Goal: Information Seeking & Learning: Check status

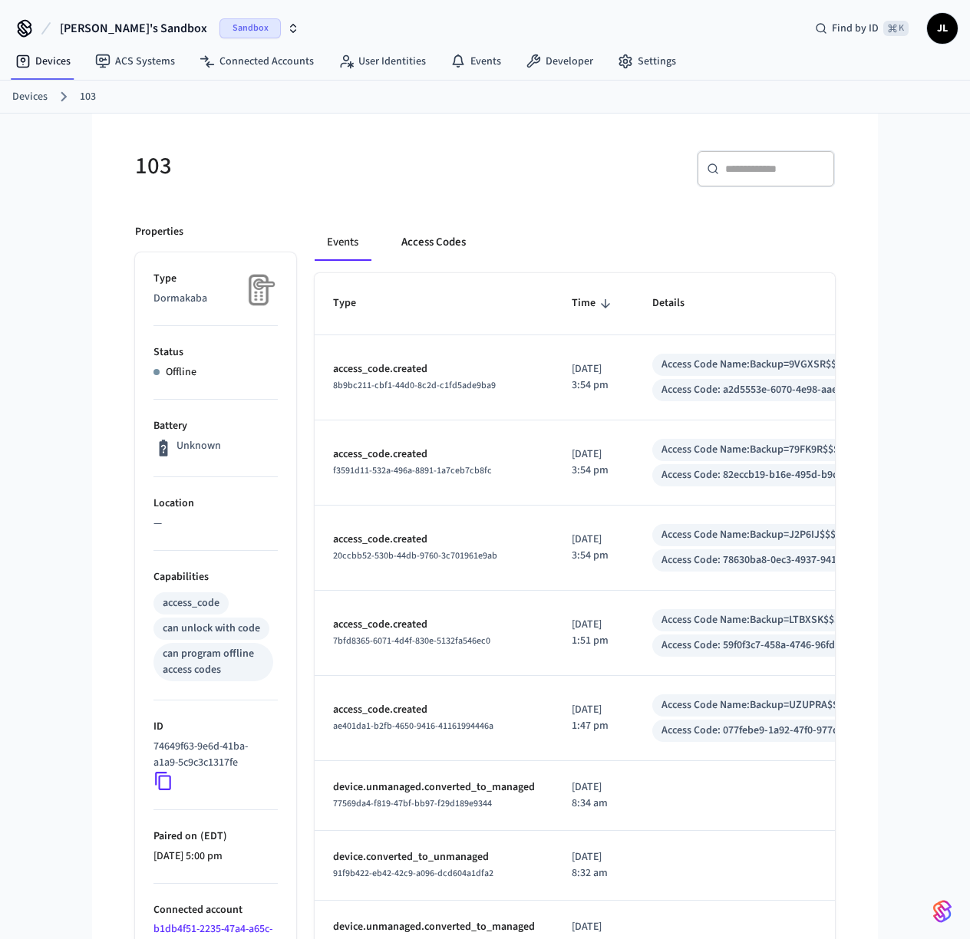
click at [437, 244] on button "Access Codes" at bounding box center [433, 242] width 89 height 37
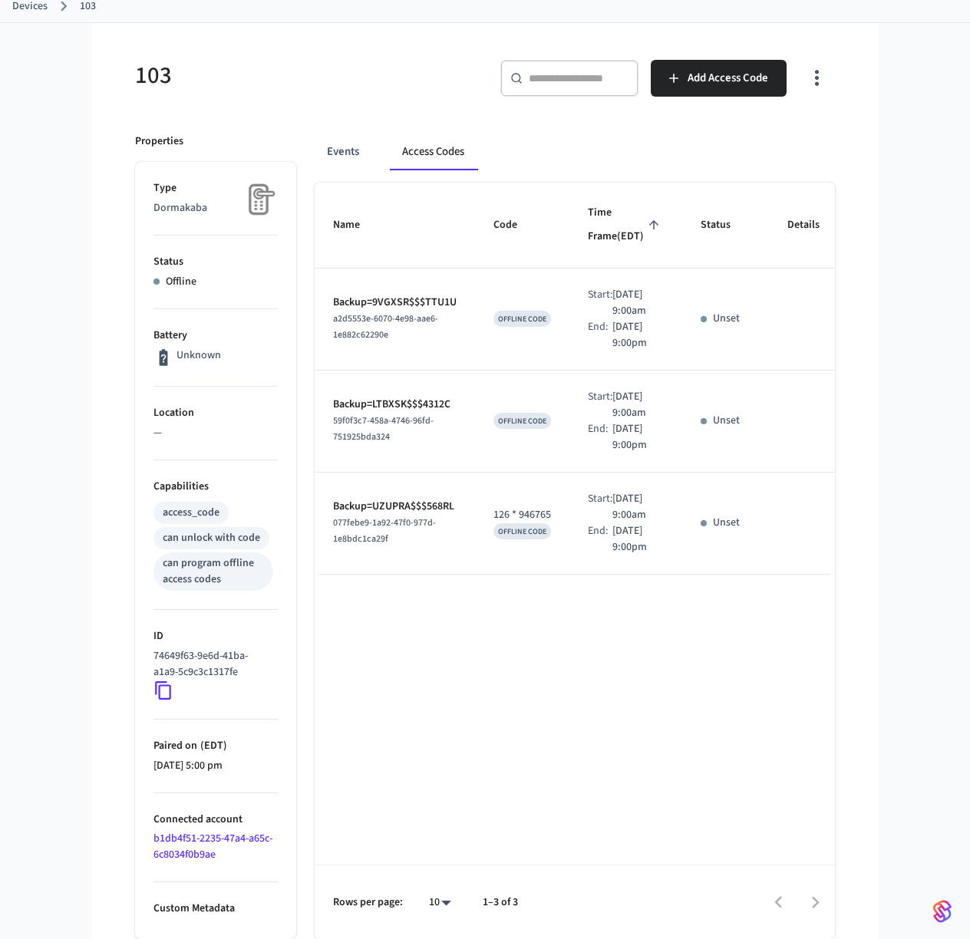
scroll to position [87, 0]
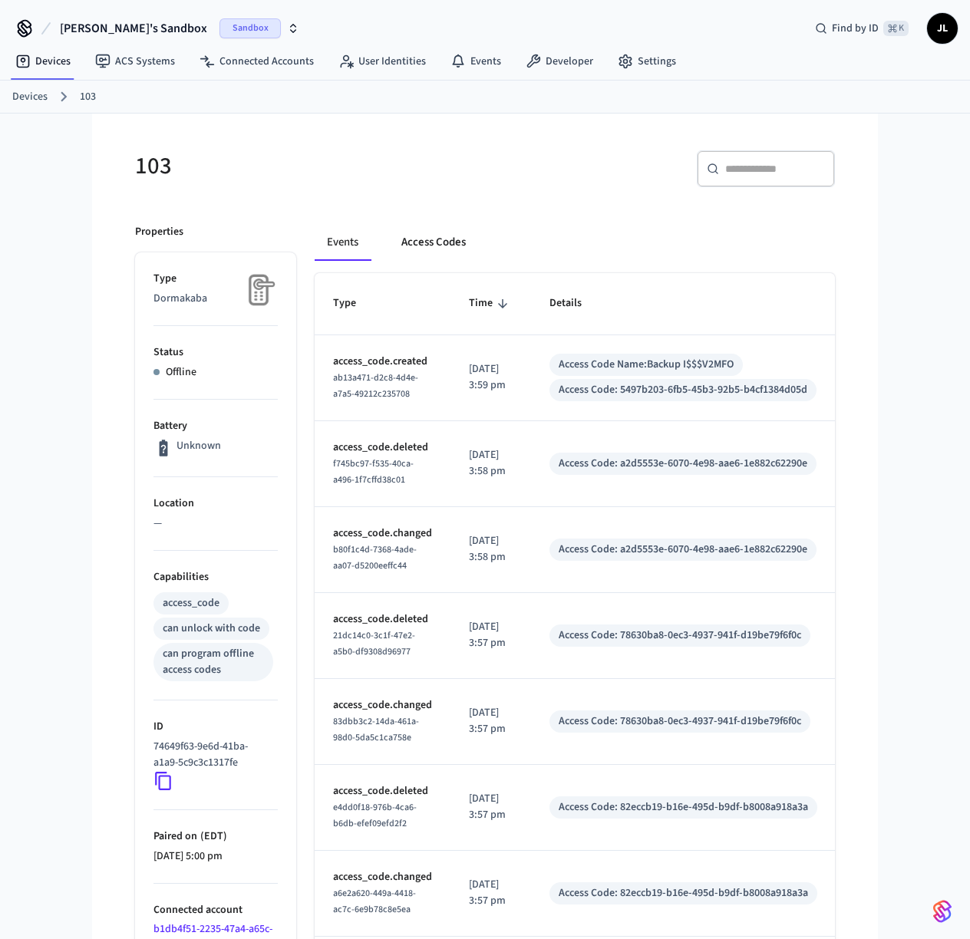
click at [431, 235] on button "Access Codes" at bounding box center [433, 242] width 89 height 37
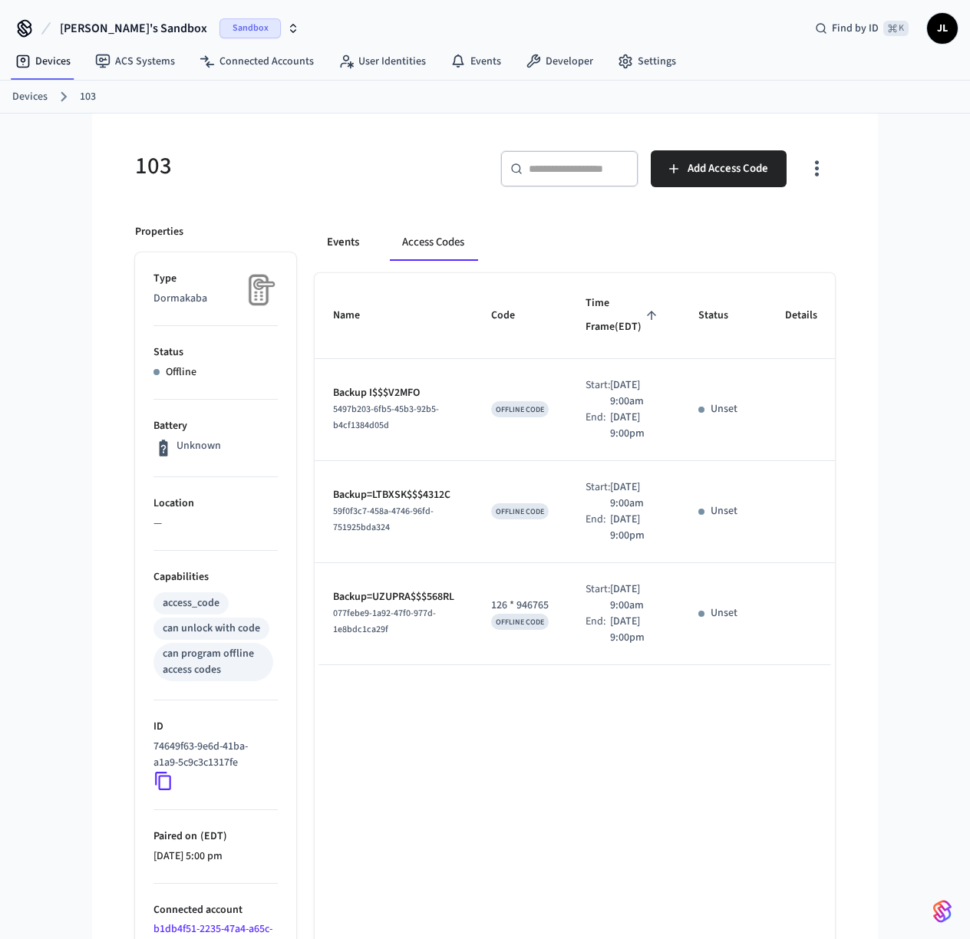
click at [341, 246] on button "Events" at bounding box center [343, 242] width 57 height 37
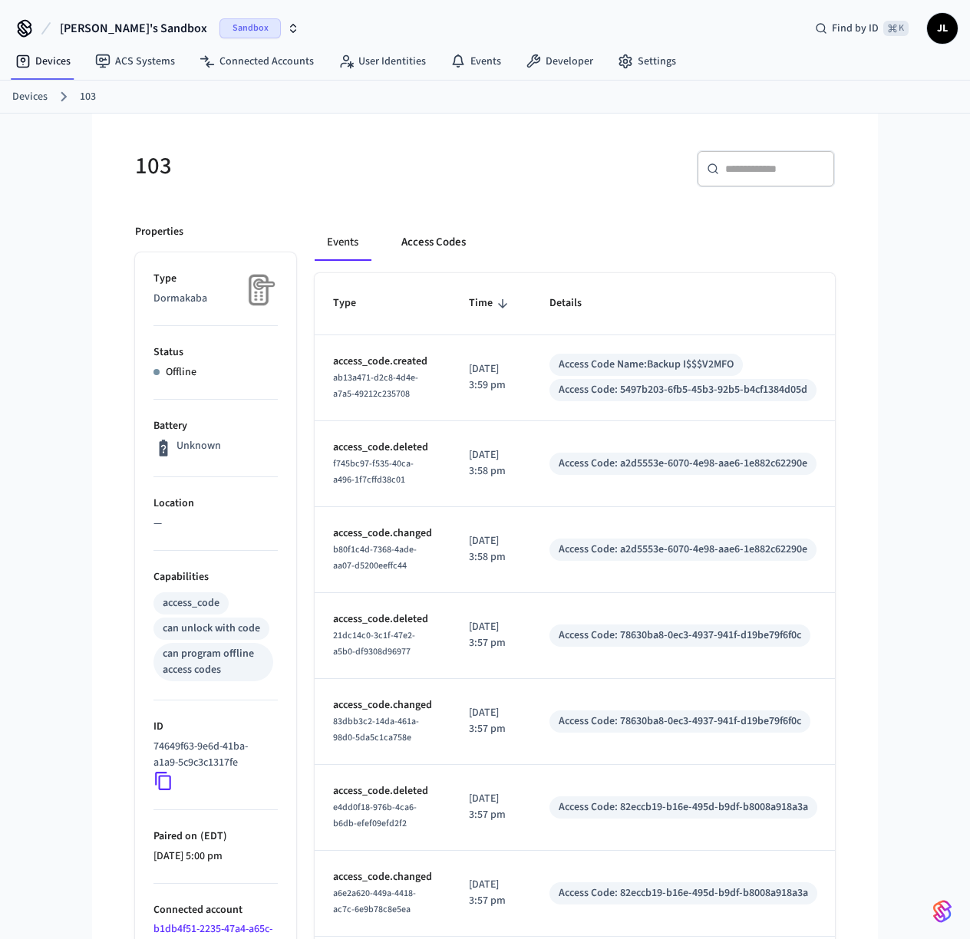
click at [455, 243] on button "Access Codes" at bounding box center [433, 242] width 89 height 37
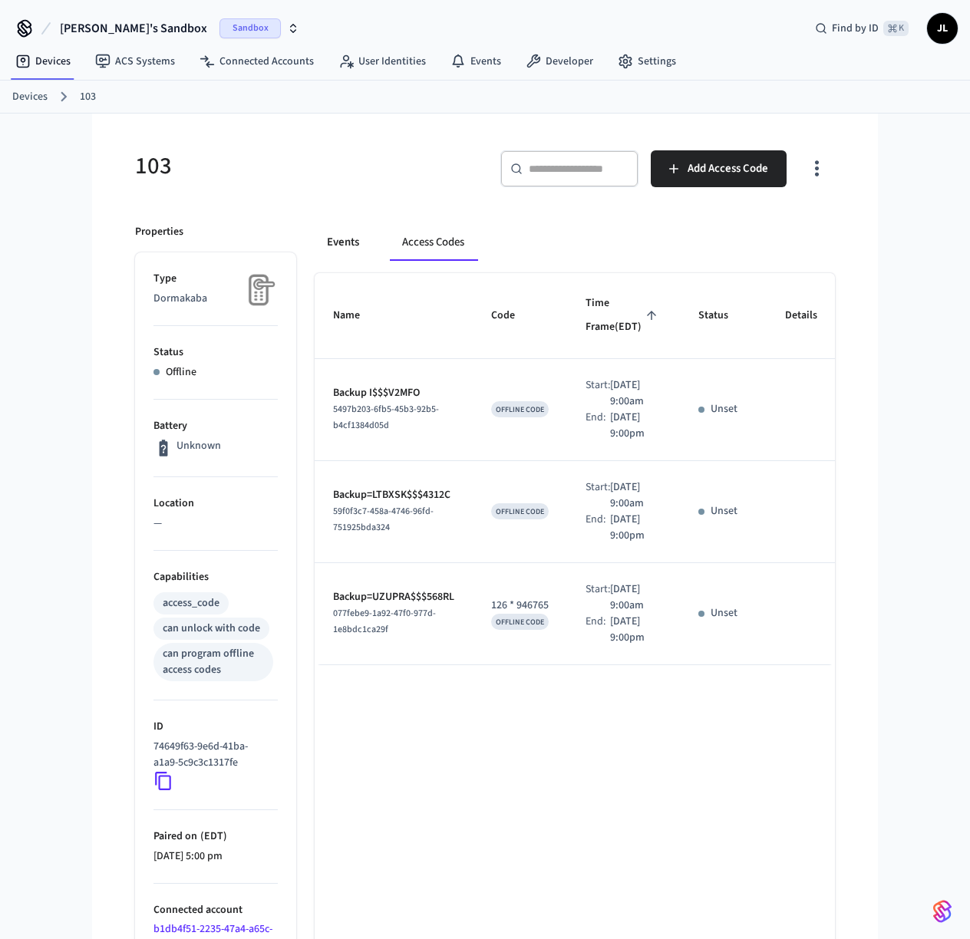
click at [344, 246] on button "Events" at bounding box center [343, 242] width 57 height 37
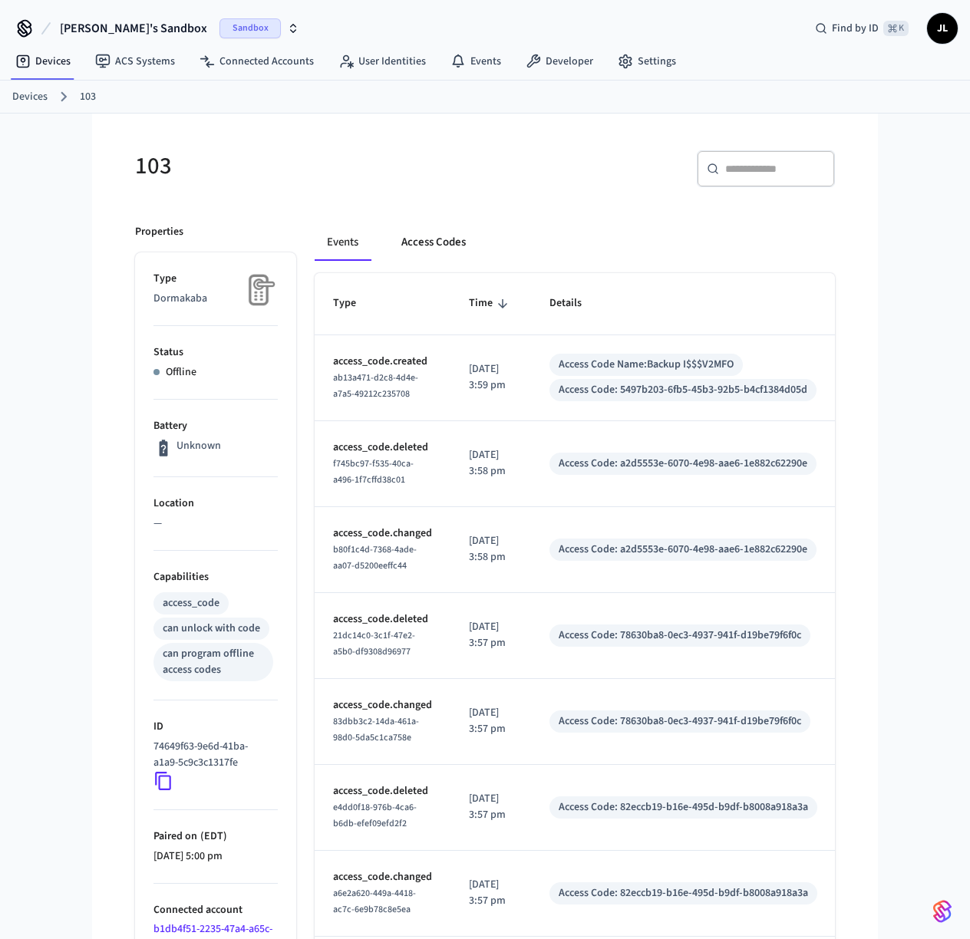
click at [447, 244] on button "Access Codes" at bounding box center [433, 242] width 89 height 37
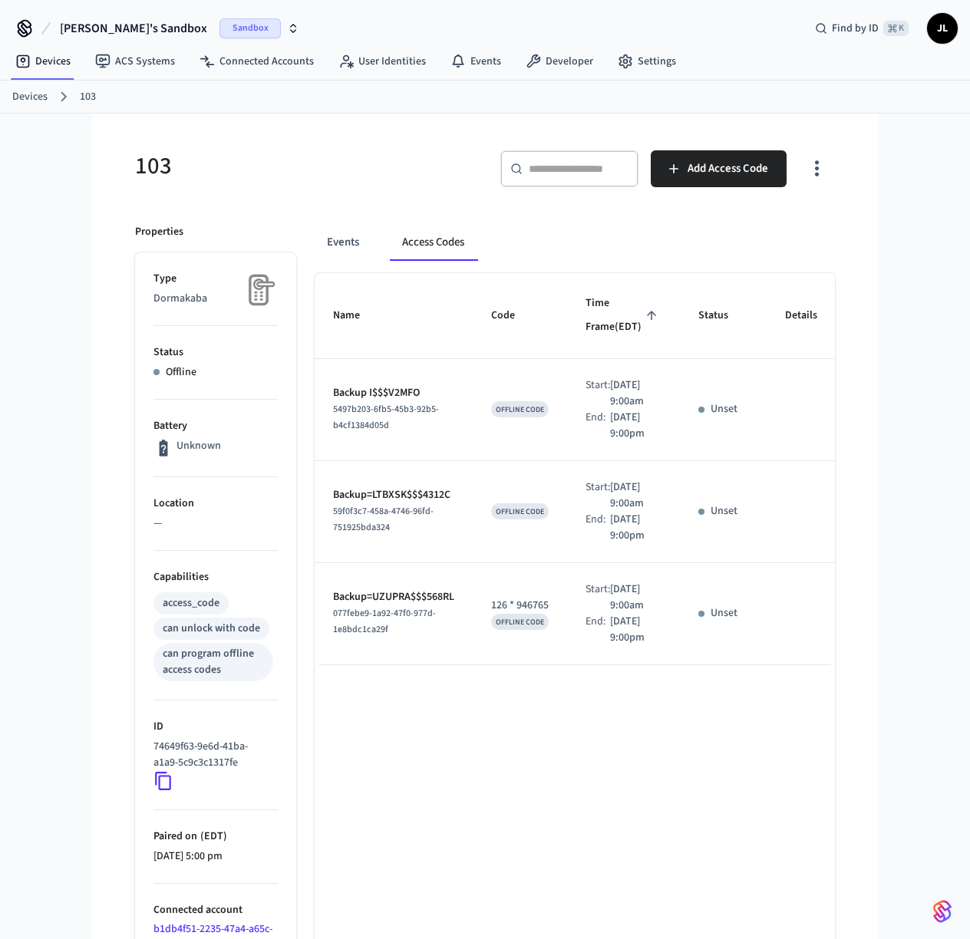
click at [569, 665] on td "Start: Sep 22nd 2025 9:00am End: Oct 23rd 2025 9:00pm" at bounding box center [623, 614] width 113 height 102
drag, startPoint x: 384, startPoint y: 772, endPoint x: 377, endPoint y: 773, distance: 7.8
click at [331, 665] on td "Backup=UZUPRA$$$568RL 077febe9-1a92-47f0-977d-1e8bdc1ca29f" at bounding box center [394, 614] width 158 height 102
drag, startPoint x: 391, startPoint y: 773, endPoint x: 328, endPoint y: 763, distance: 63.1
click at [328, 665] on td "Backup=UZUPRA$$$568RL 077febe9-1a92-47f0-977d-1e8bdc1ca29f" at bounding box center [394, 614] width 158 height 102
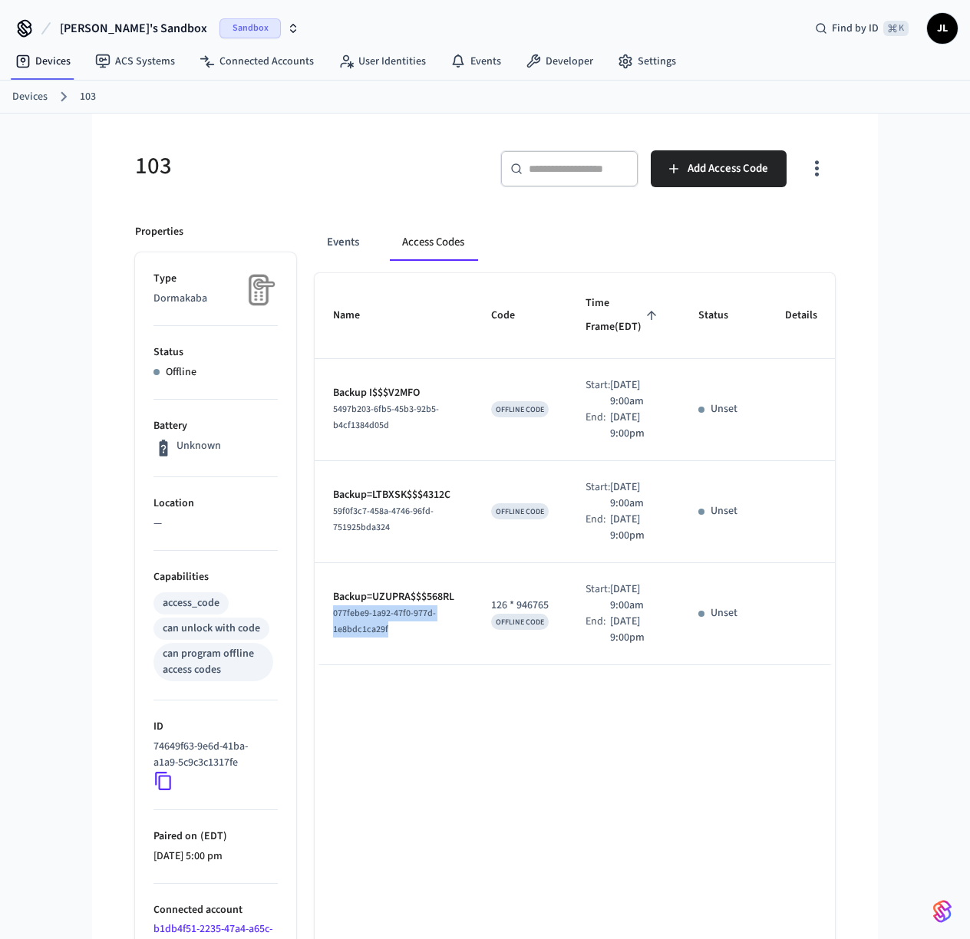
copy span "077febe9-1a92-47f0-977d-1e8bdc1ca29f"
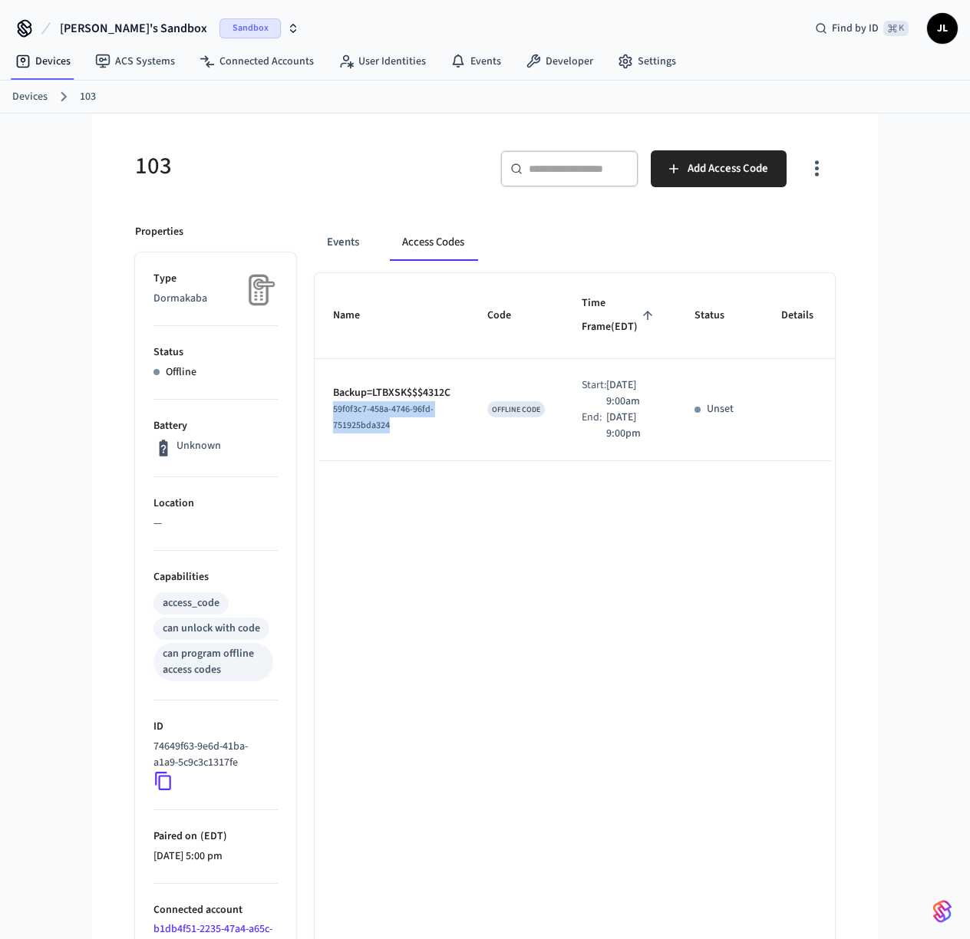
drag, startPoint x: 385, startPoint y: 470, endPoint x: 331, endPoint y: 462, distance: 55.1
click at [331, 461] on td "Backup=LTBXSK$$$4312C 59f0f3c7-458a-4746-96fd-751925bda324" at bounding box center [392, 410] width 154 height 102
copy span "59f0f3c7-458a-4746-96fd-751925bda324"
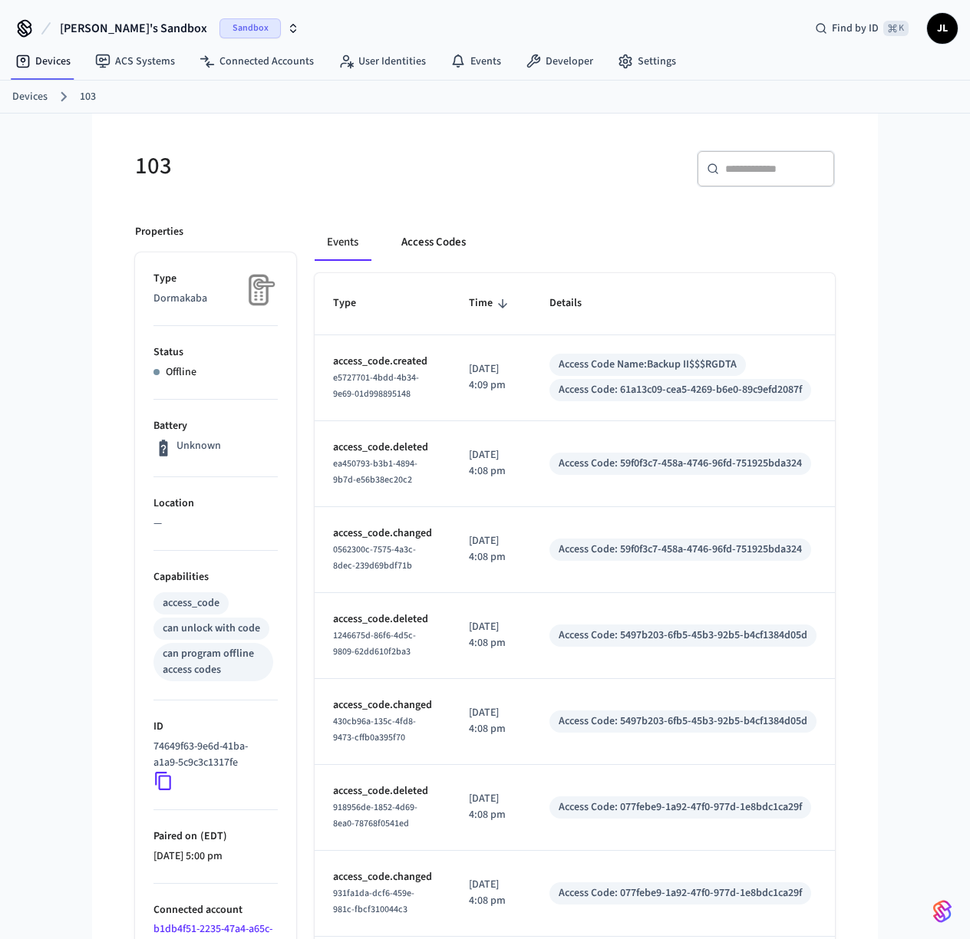
click at [427, 240] on button "Access Codes" at bounding box center [433, 242] width 89 height 37
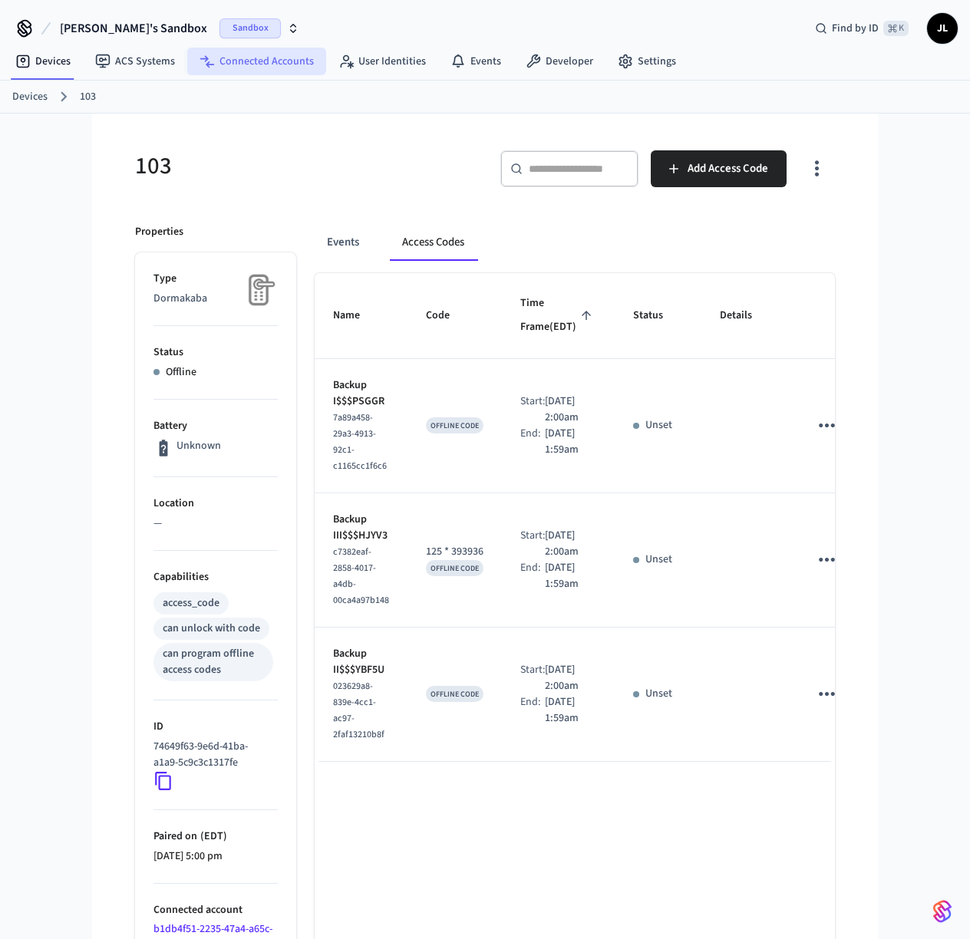
click at [252, 58] on link "Connected Accounts" at bounding box center [256, 62] width 139 height 28
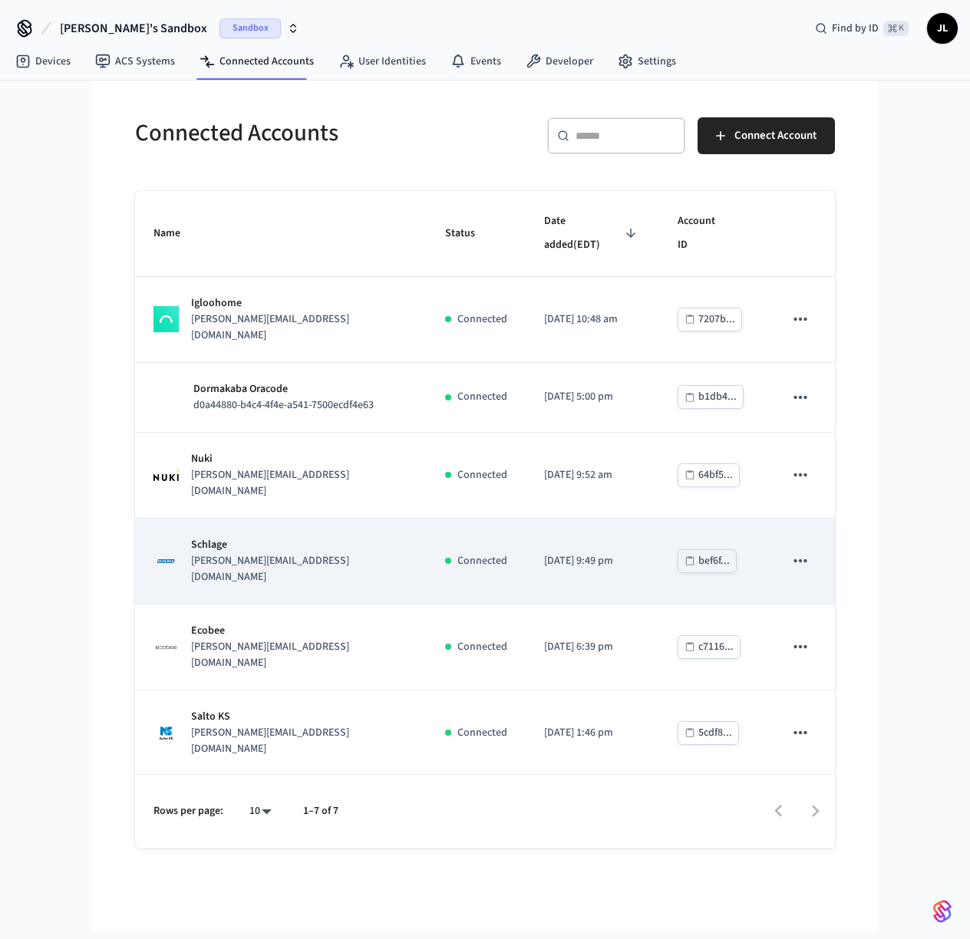
click at [353, 537] on div "Schlage [PERSON_NAME][EMAIL_ADDRESS][DOMAIN_NAME]" at bounding box center [280, 561] width 255 height 48
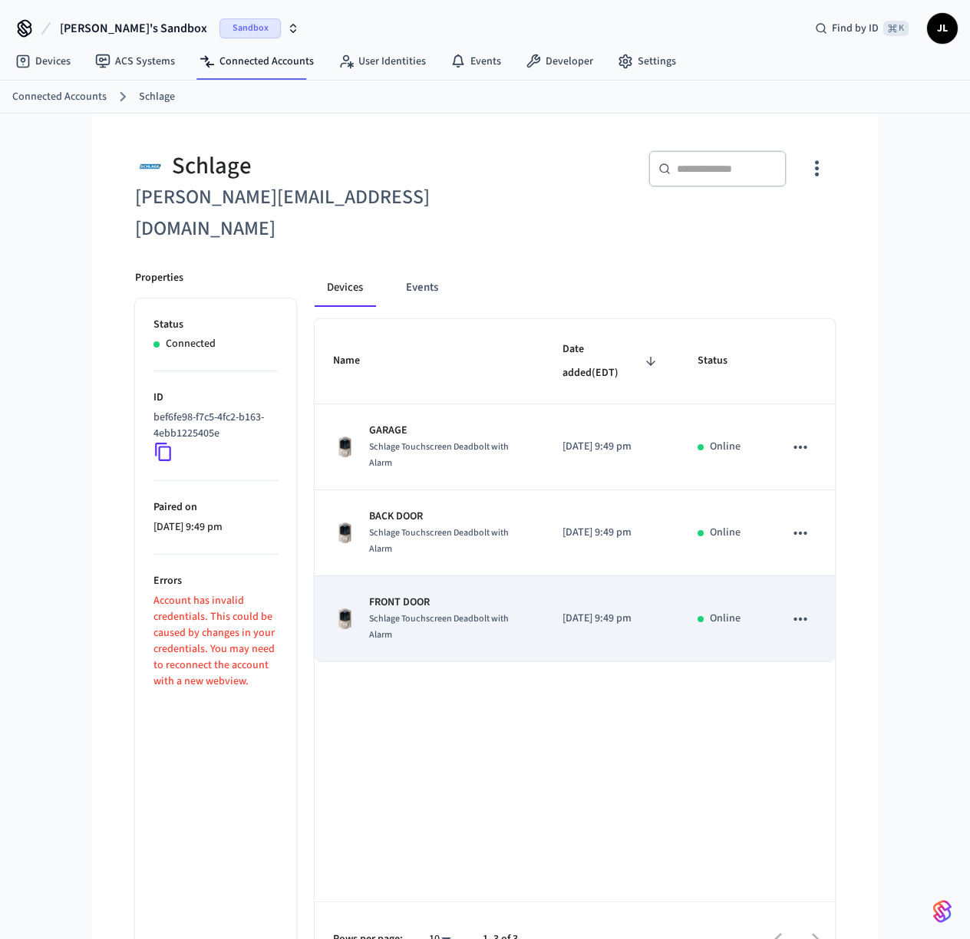
click at [477, 576] on td "FRONT DOOR Schlage Touchscreen Deadbolt with Alarm" at bounding box center [429, 619] width 229 height 86
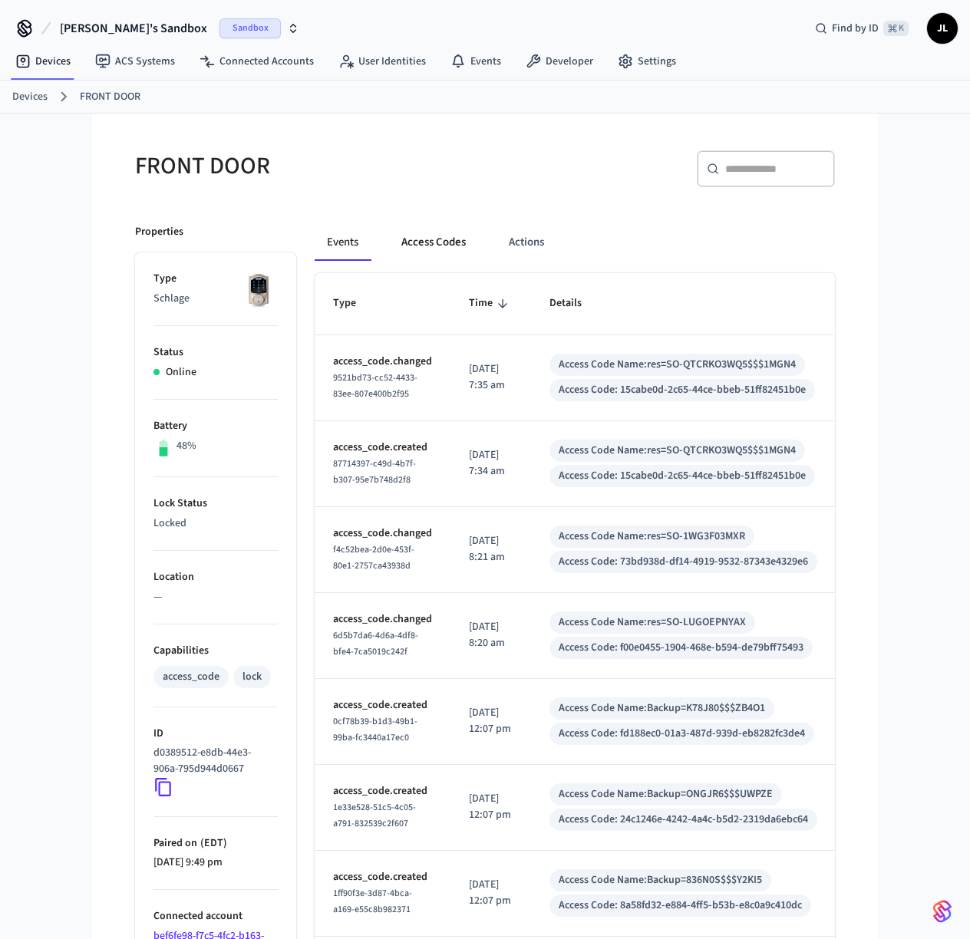
click at [445, 234] on button "Access Codes" at bounding box center [433, 242] width 89 height 37
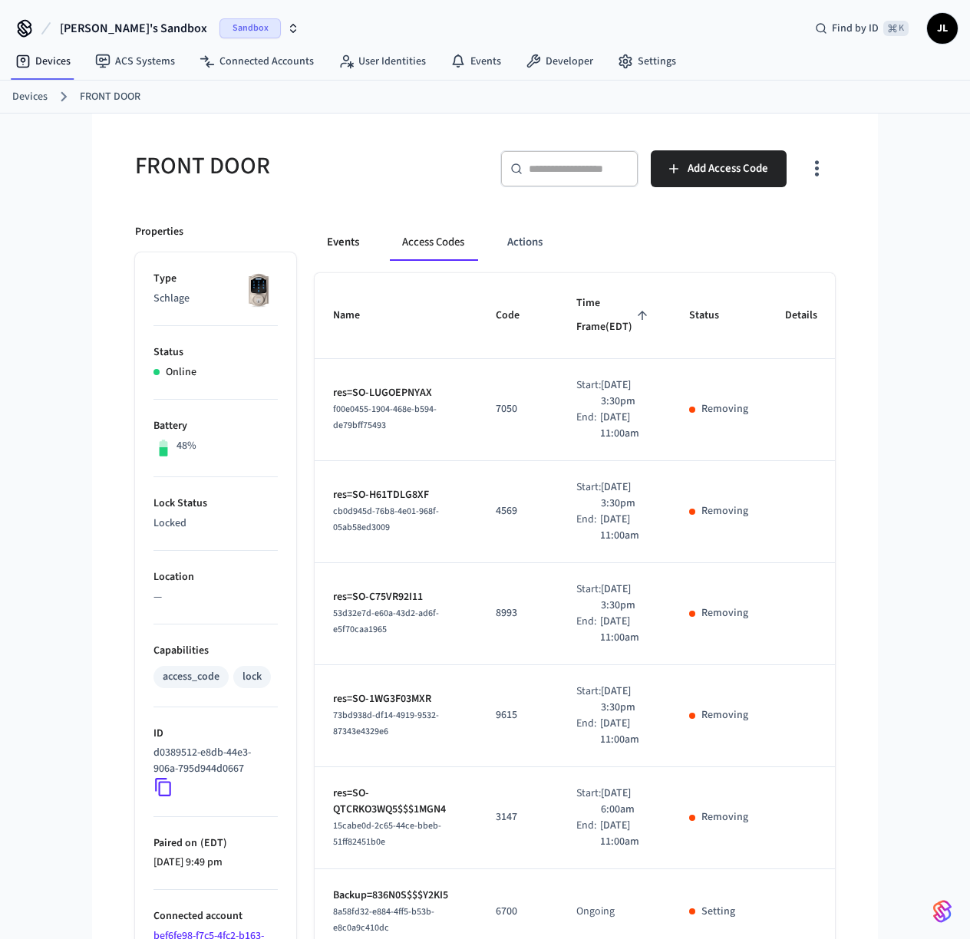
click at [340, 246] on button "Events" at bounding box center [343, 242] width 57 height 37
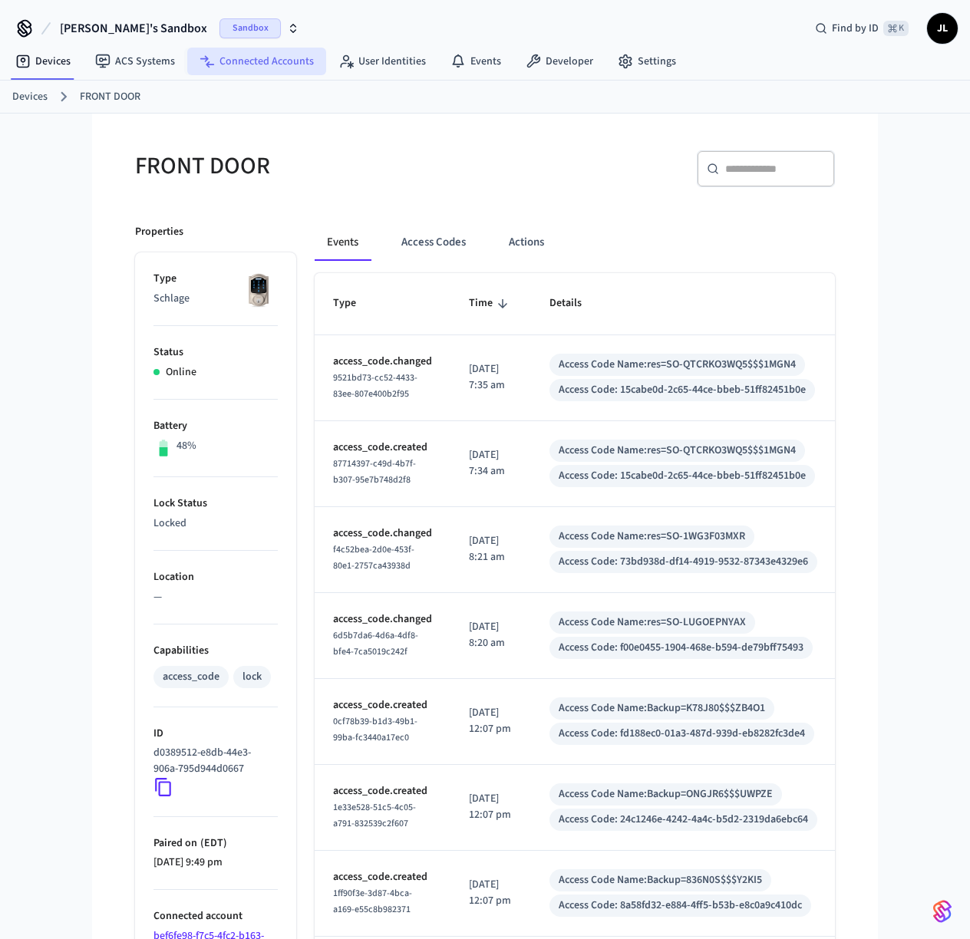
click at [254, 60] on link "Connected Accounts" at bounding box center [256, 62] width 139 height 28
